Goal: Transaction & Acquisition: Download file/media

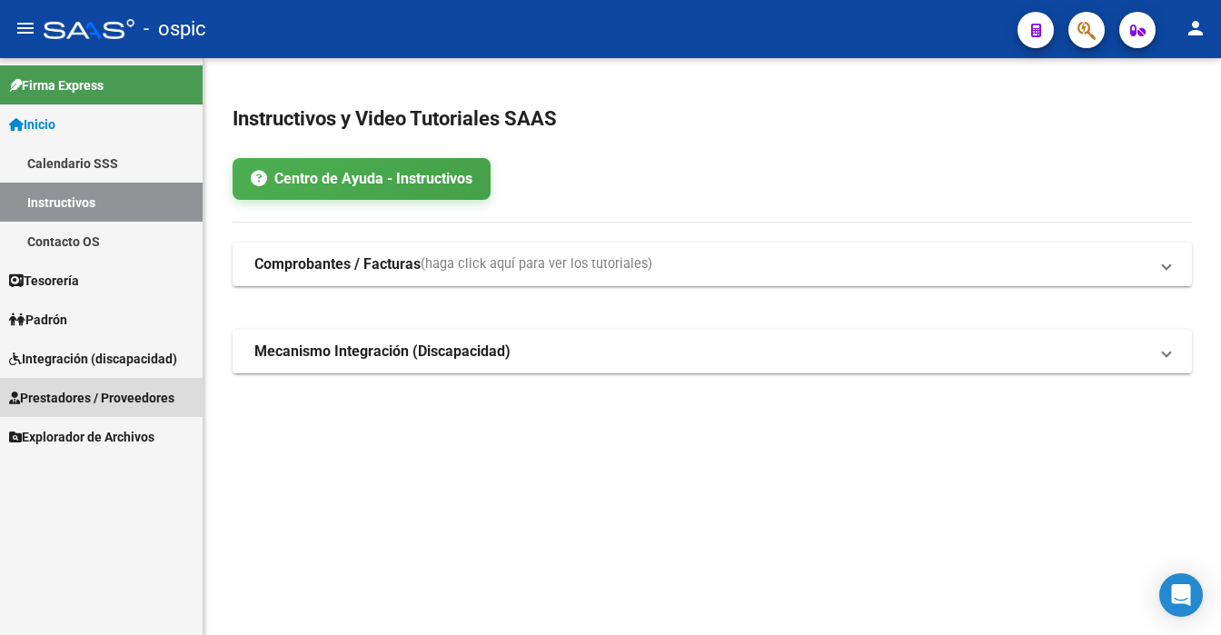
click at [94, 398] on span "Prestadores / Proveedores" at bounding box center [91, 398] width 165 height 20
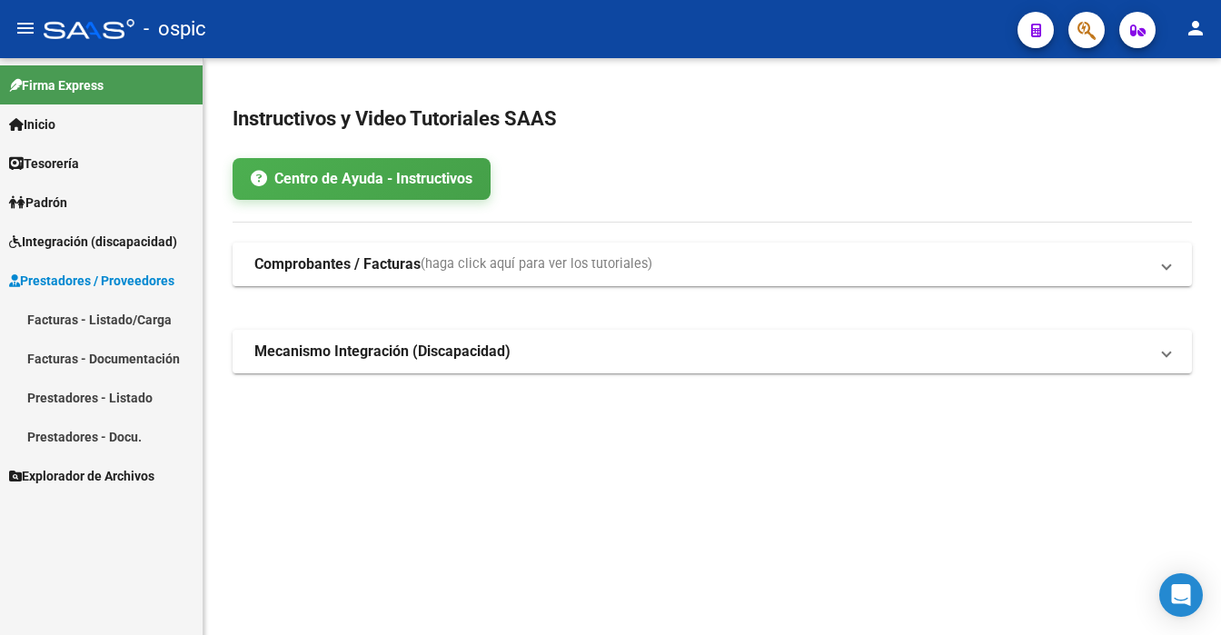
click at [97, 312] on link "Facturas - Listado/Carga" at bounding box center [101, 319] width 203 height 39
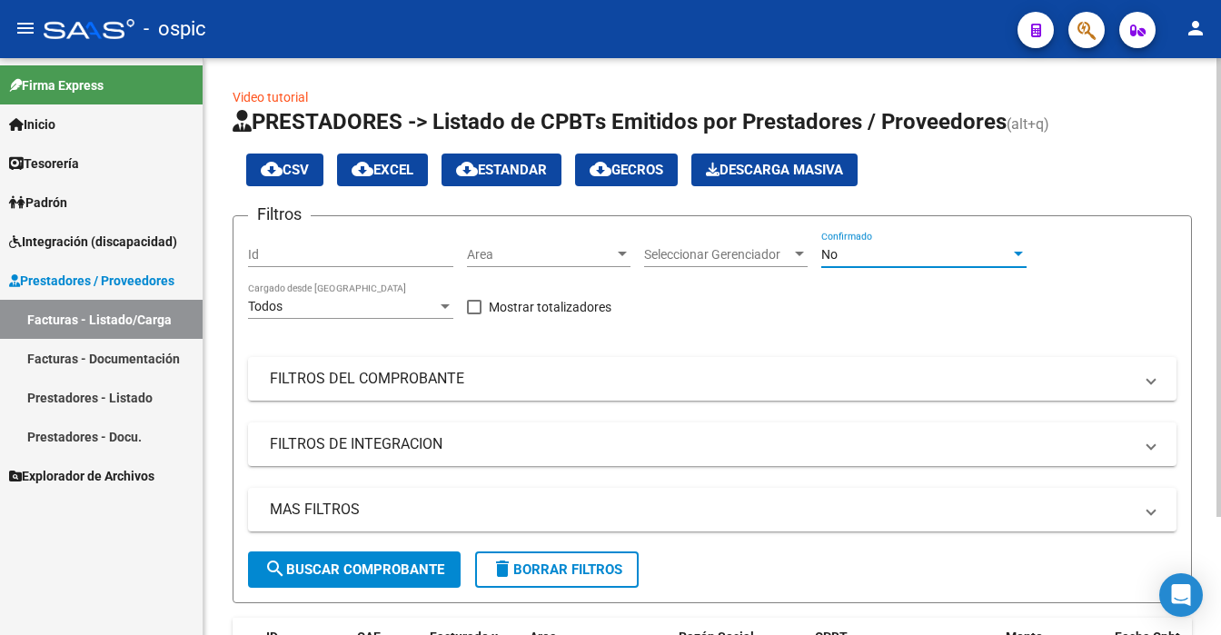
click at [913, 253] on div "No" at bounding box center [915, 254] width 189 height 15
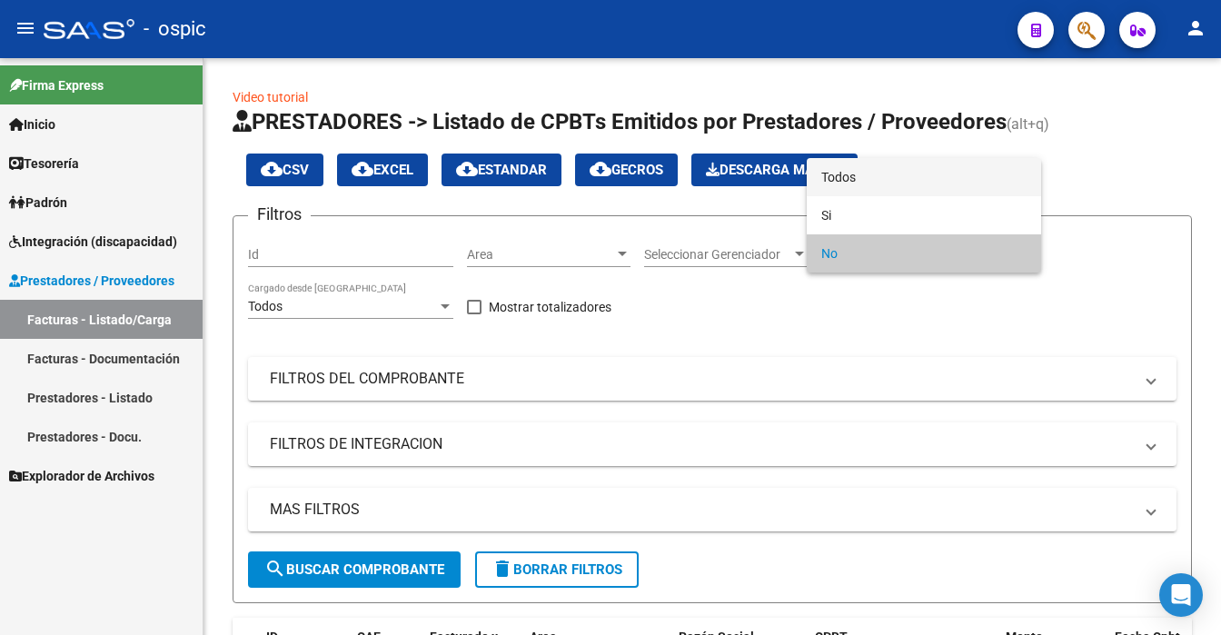
click at [868, 180] on span "Todos" at bounding box center [923, 177] width 205 height 38
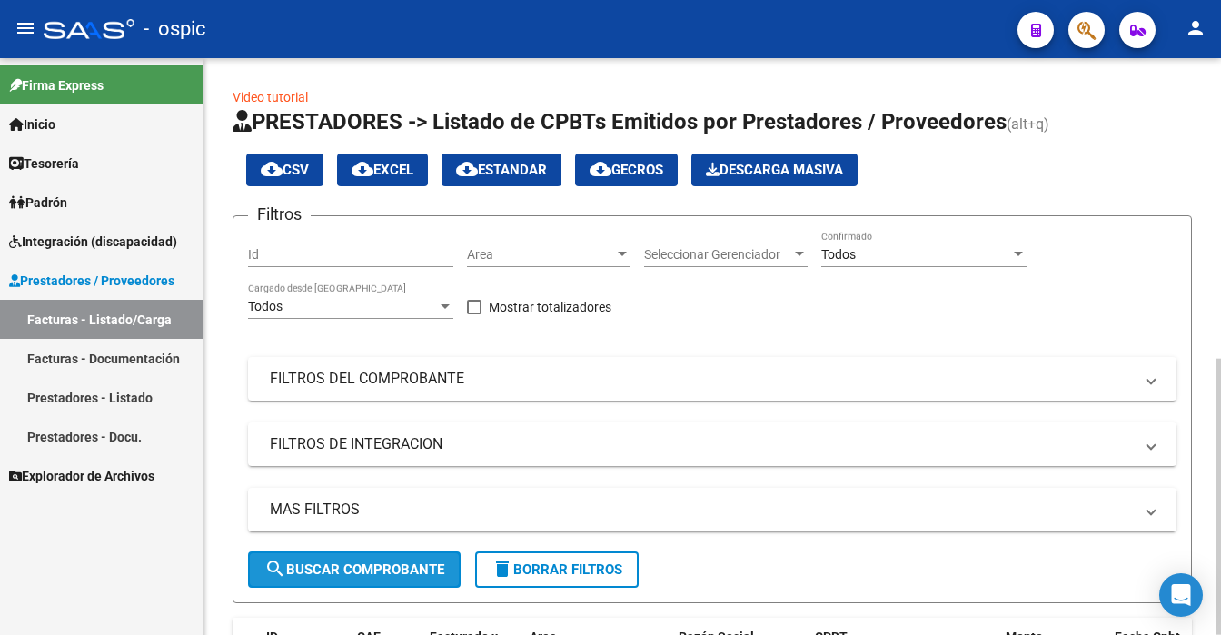
click at [377, 572] on span "search Buscar Comprobante" at bounding box center [354, 569] width 180 height 16
click at [1220, 540] on div at bounding box center [1218, 346] width 5 height 577
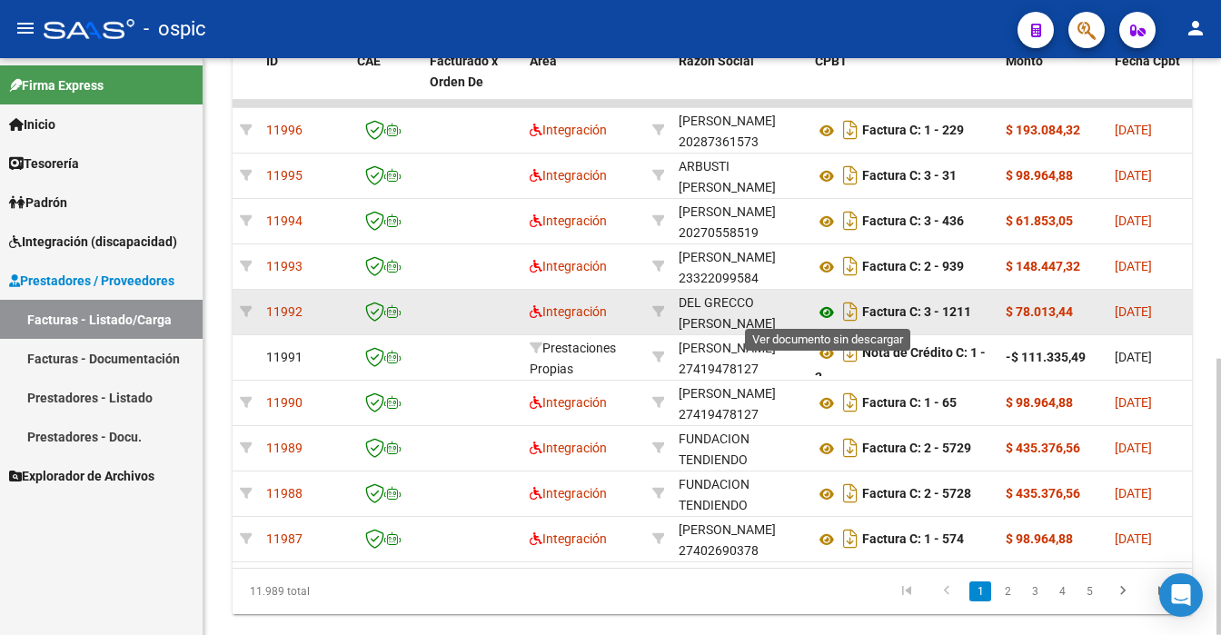
click at [828, 312] on icon at bounding box center [827, 313] width 24 height 22
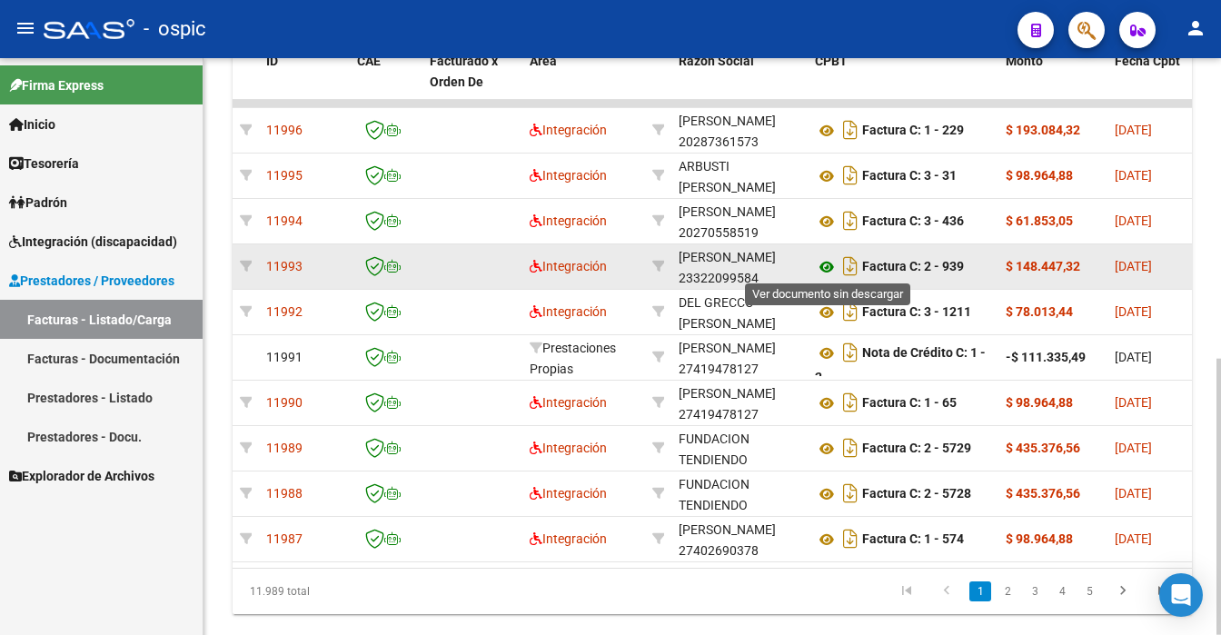
click at [829, 262] on icon at bounding box center [827, 267] width 24 height 22
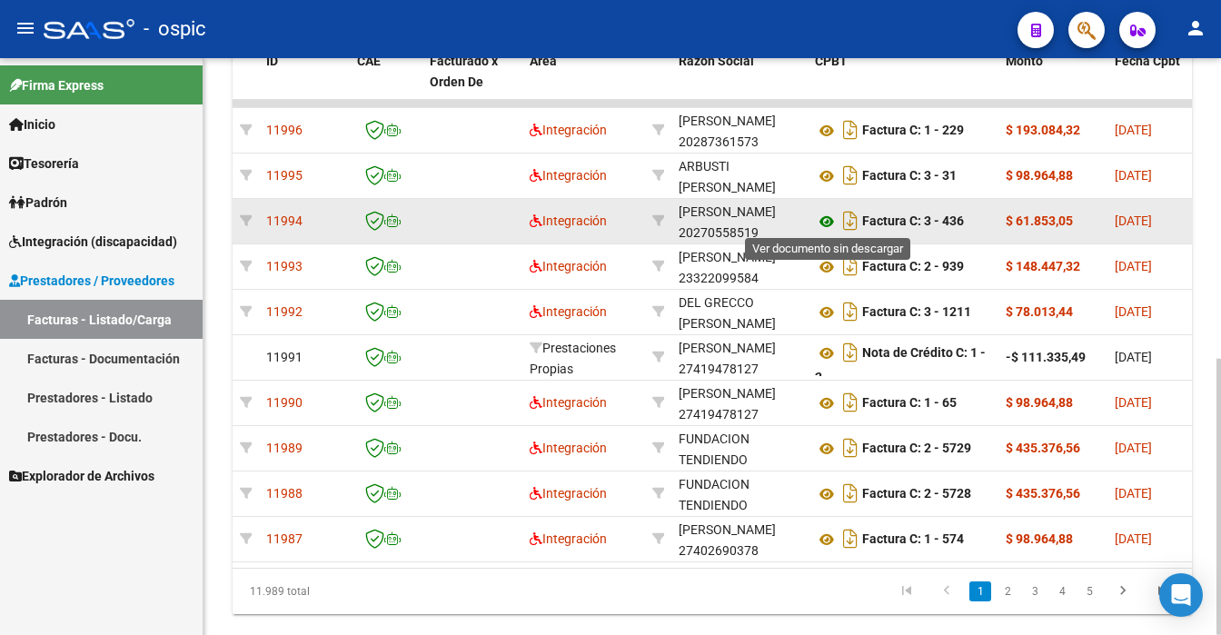
click at [824, 223] on icon at bounding box center [827, 222] width 24 height 22
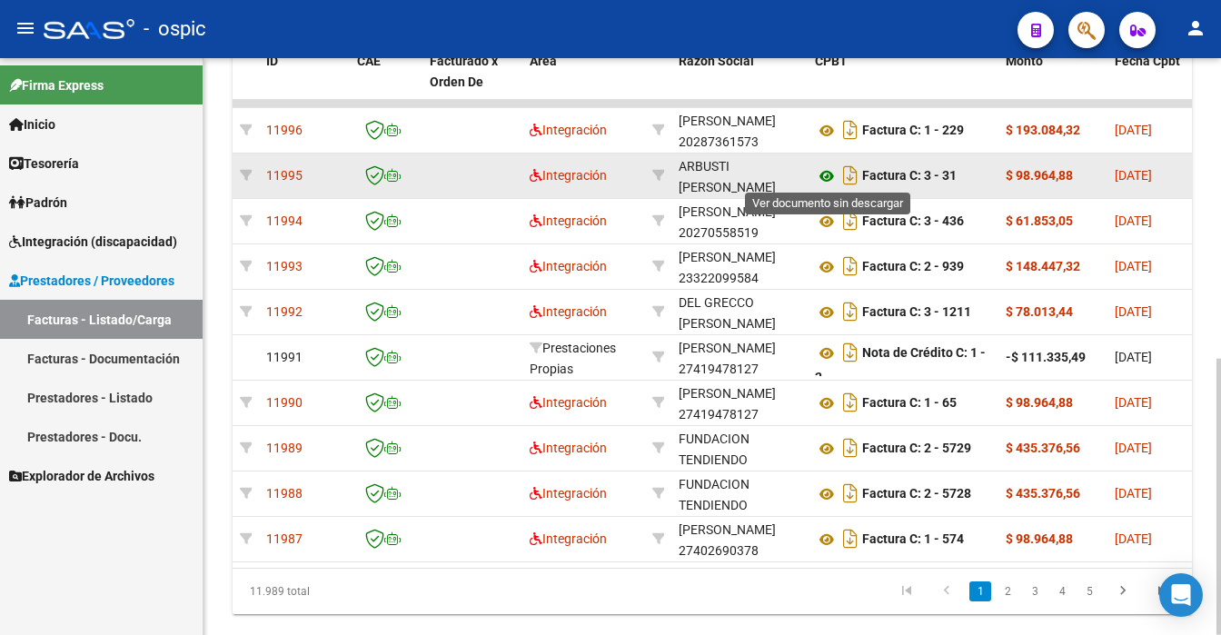
click at [821, 174] on icon at bounding box center [827, 176] width 24 height 22
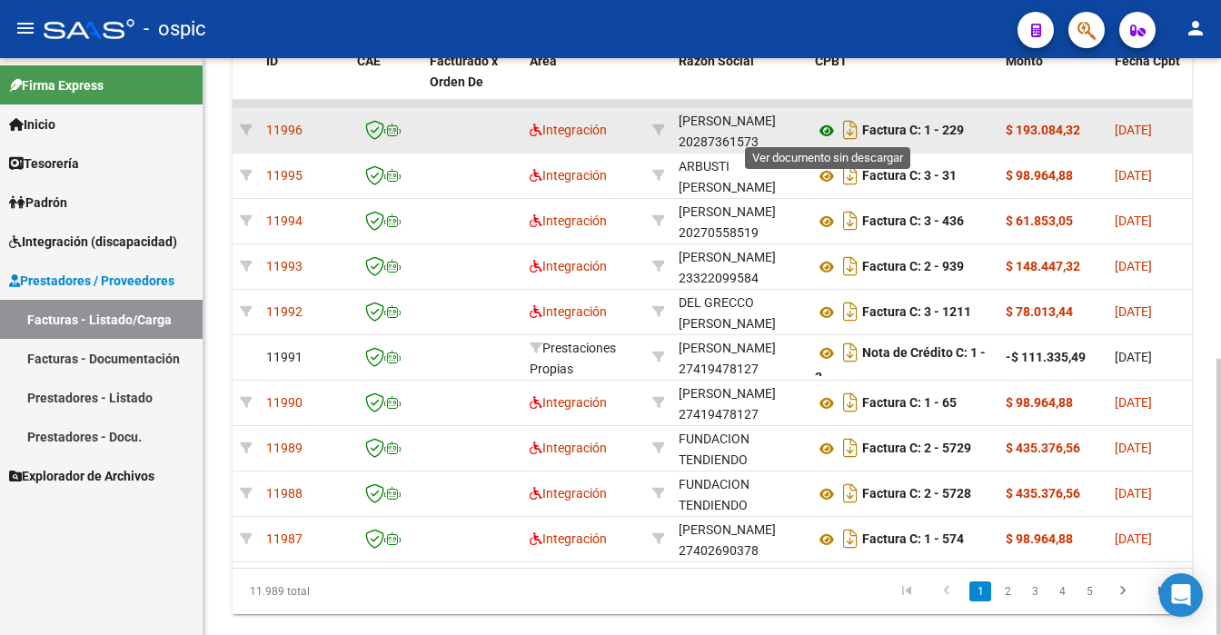
click at [822, 125] on icon at bounding box center [827, 131] width 24 height 22
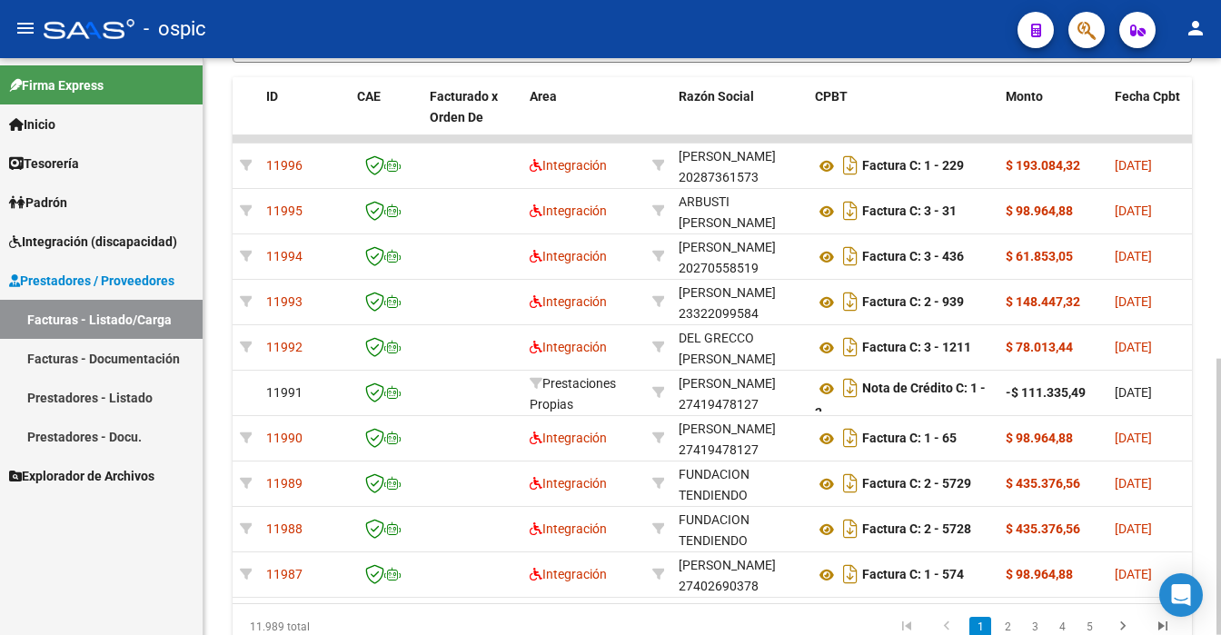
scroll to position [545, 0]
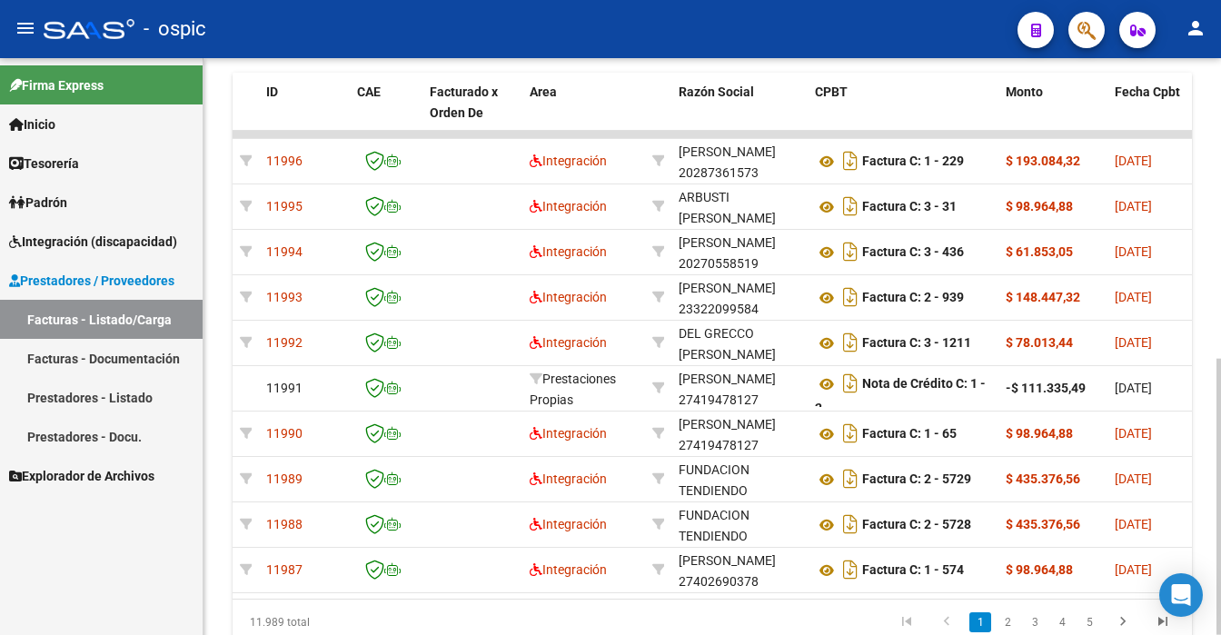
click at [1216, 397] on div at bounding box center [1218, 497] width 5 height 276
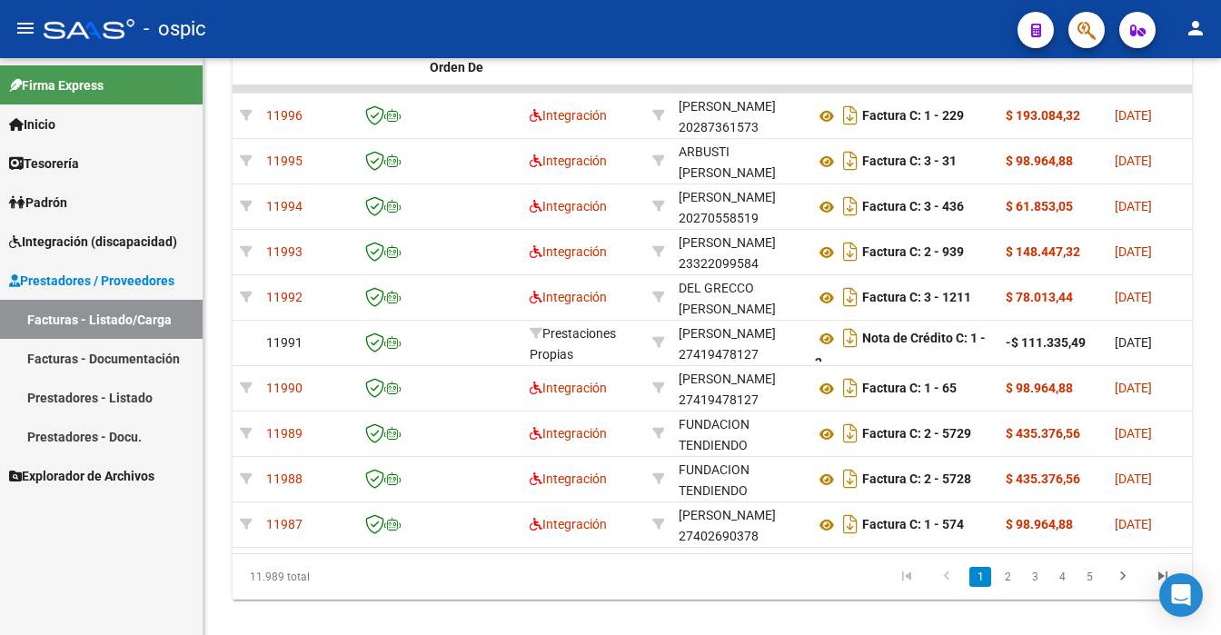
scroll to position [554, 0]
